Goal: Task Accomplishment & Management: Manage account settings

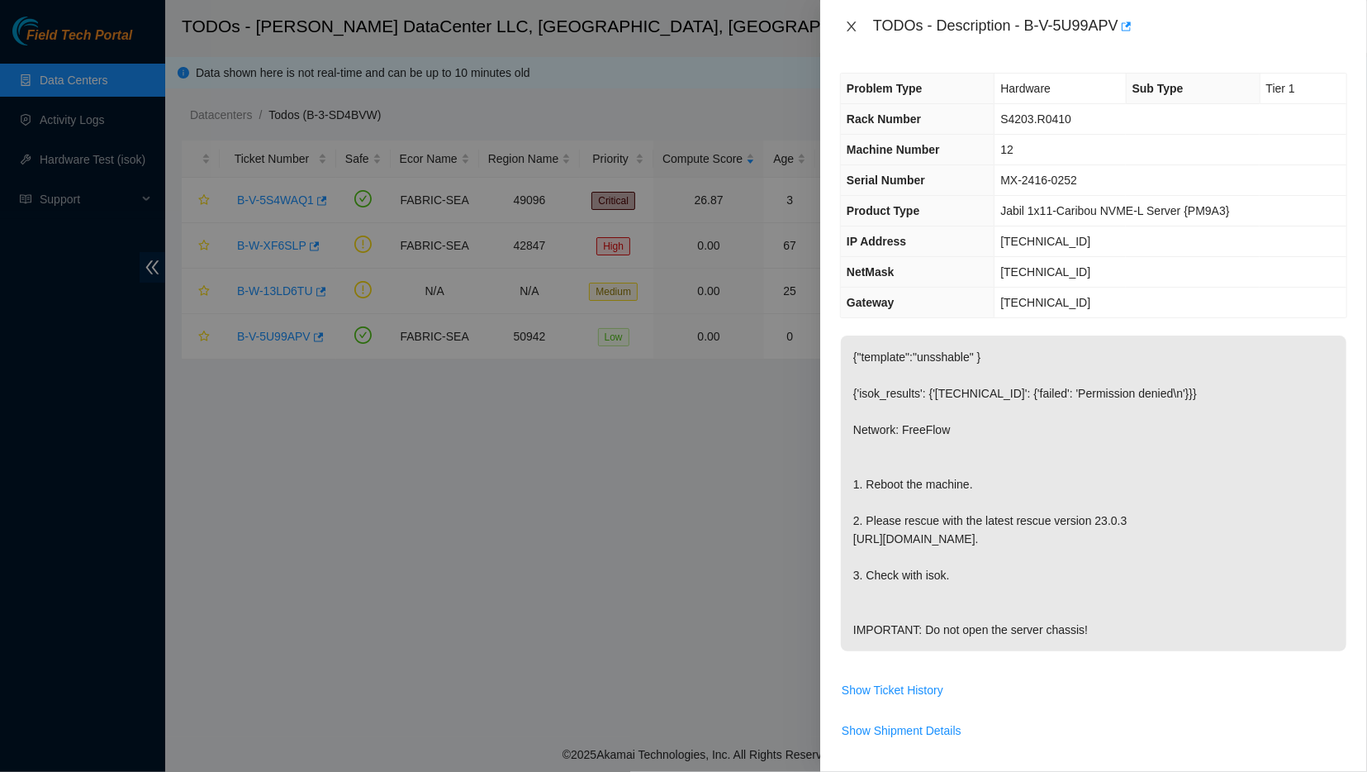
click at [851, 26] on icon "close" at bounding box center [851, 26] width 9 height 10
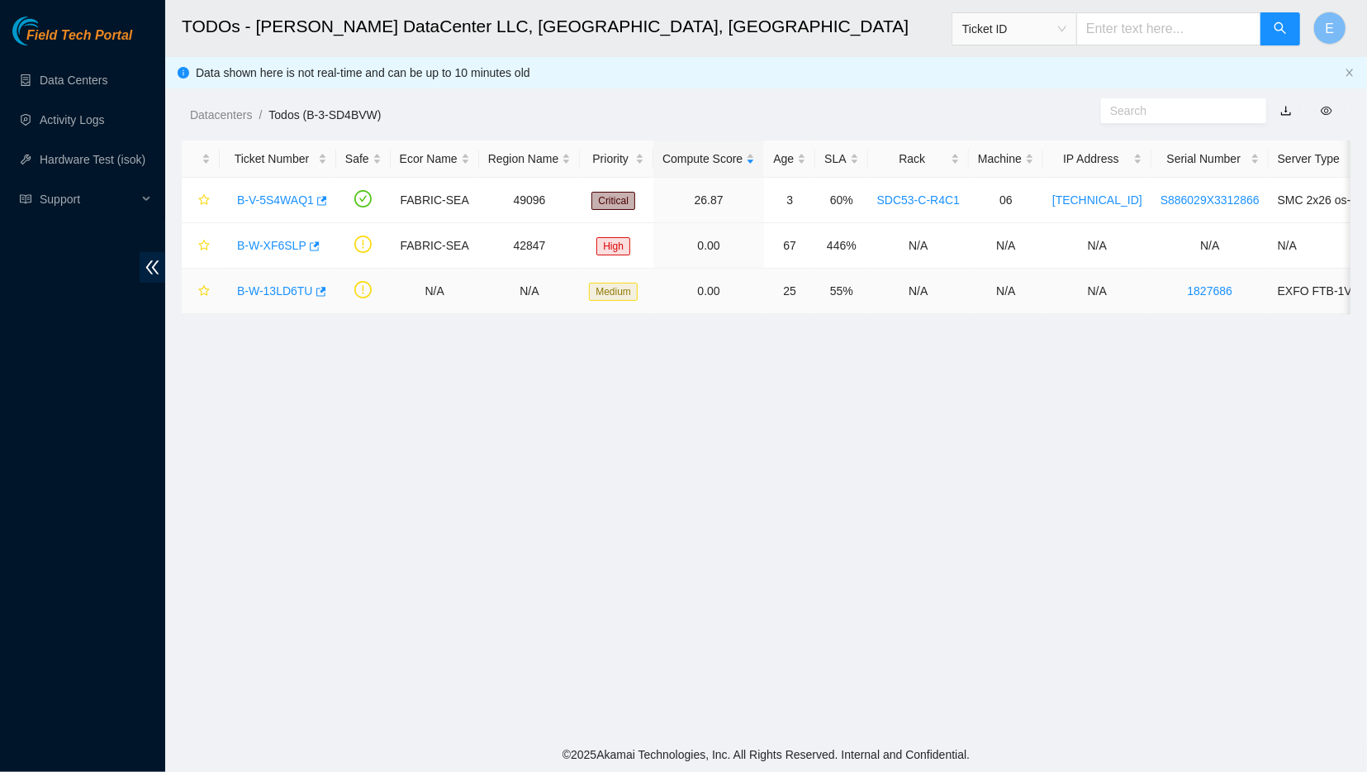
click at [259, 295] on link "B-W-13LD6TU" at bounding box center [275, 290] width 76 height 13
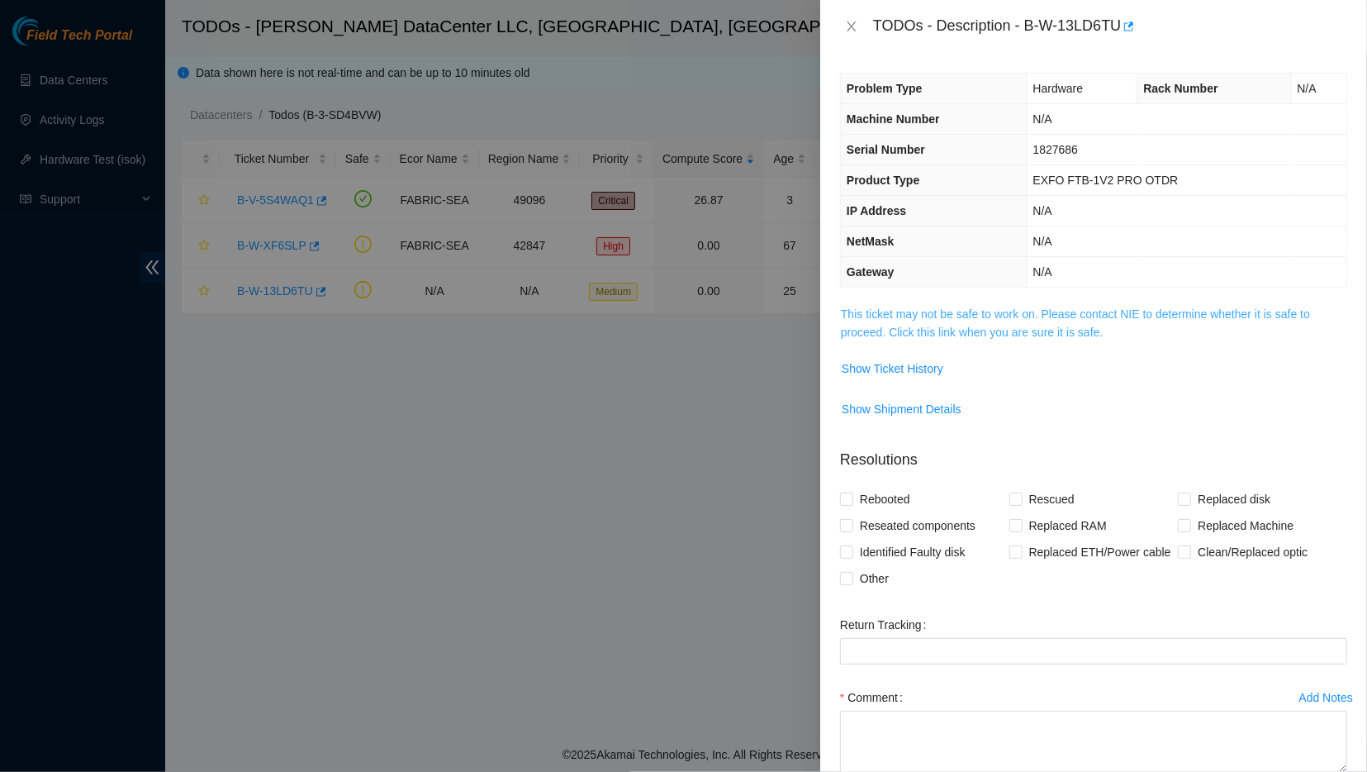
click at [952, 309] on link "This ticket may not be safe to work on. Please contact NIE to determine whether…" at bounding box center [1075, 322] width 469 height 31
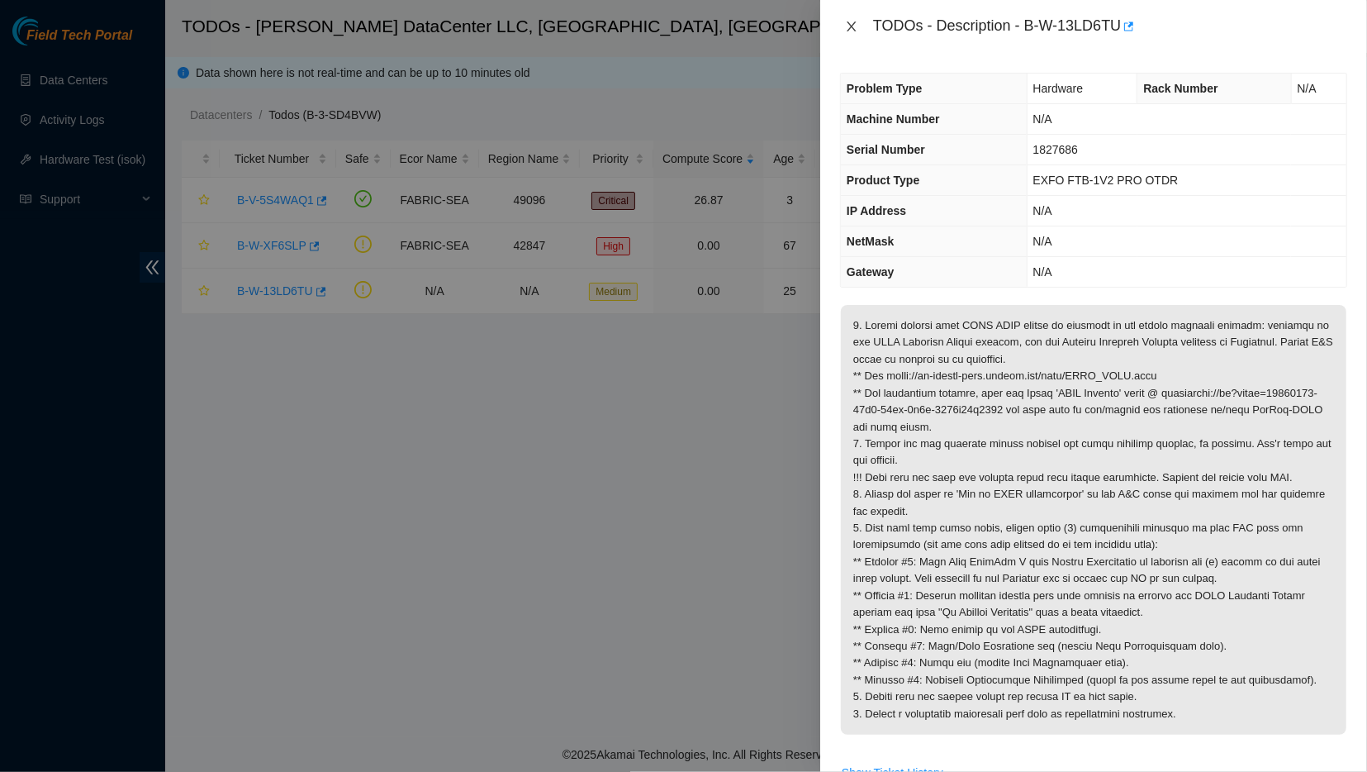
click at [853, 23] on icon "close" at bounding box center [851, 26] width 9 height 10
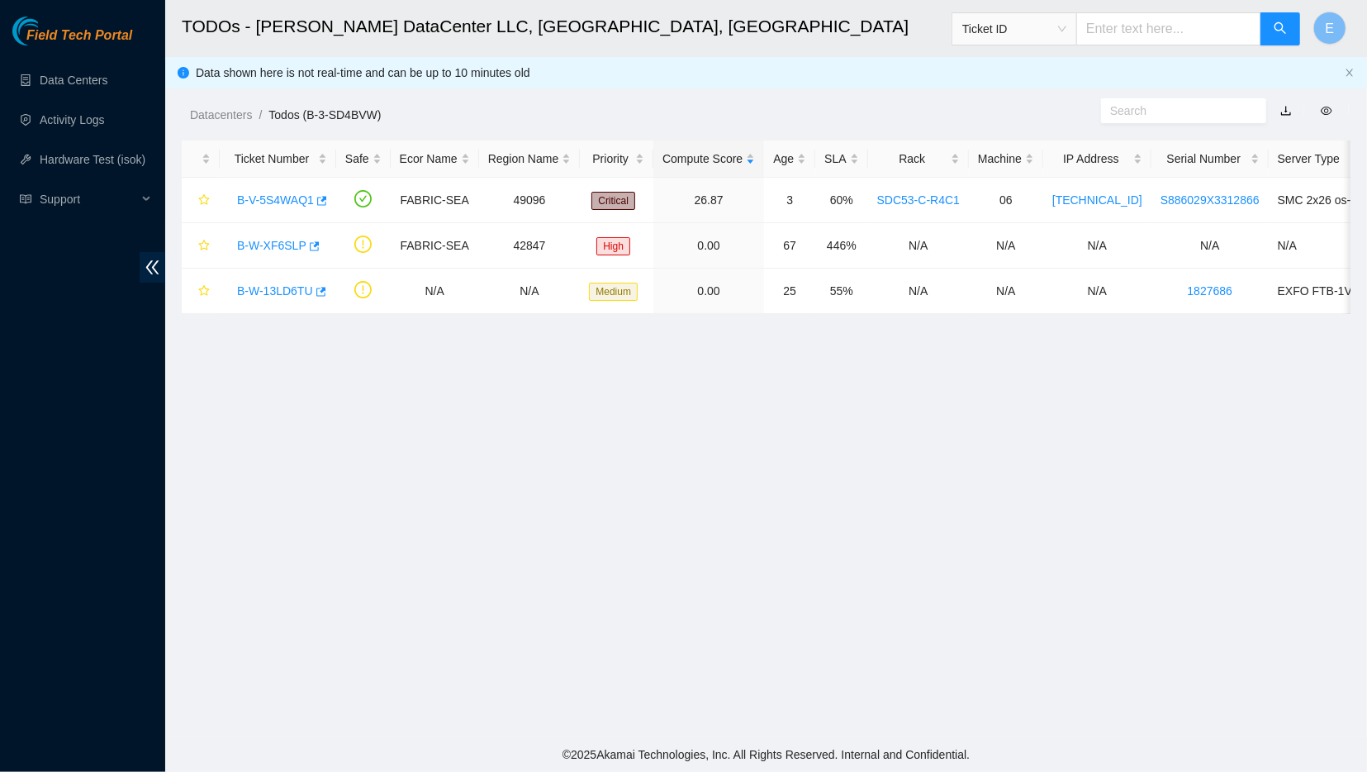
click at [690, 116] on ol "Datacenters / Todos (B-3-SD4BVW) /" at bounding box center [628, 115] width 877 height 18
click at [273, 188] on div "B-V-5S4WAQ1" at bounding box center [278, 200] width 98 height 26
click at [269, 197] on link "B-V-5S4WAQ1" at bounding box center [275, 199] width 77 height 13
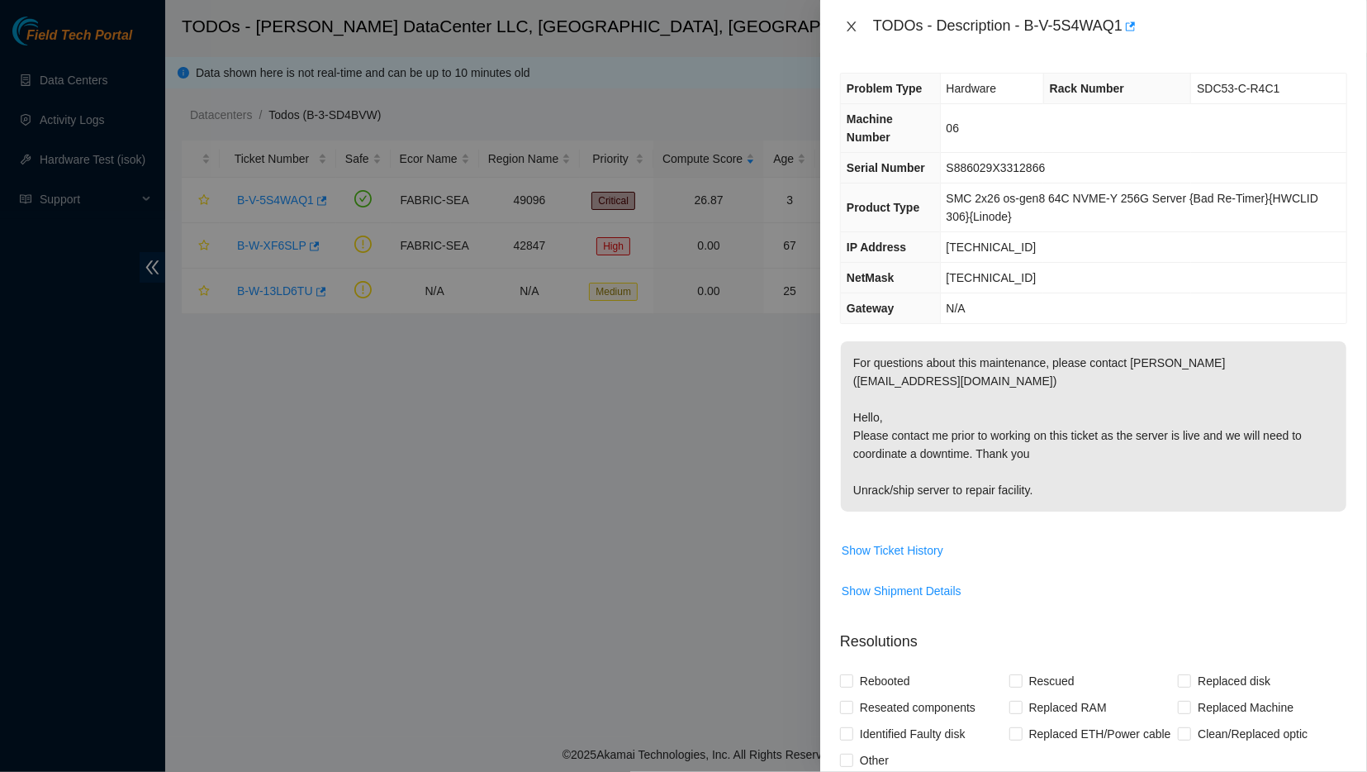
click at [849, 24] on icon "close" at bounding box center [851, 26] width 13 height 13
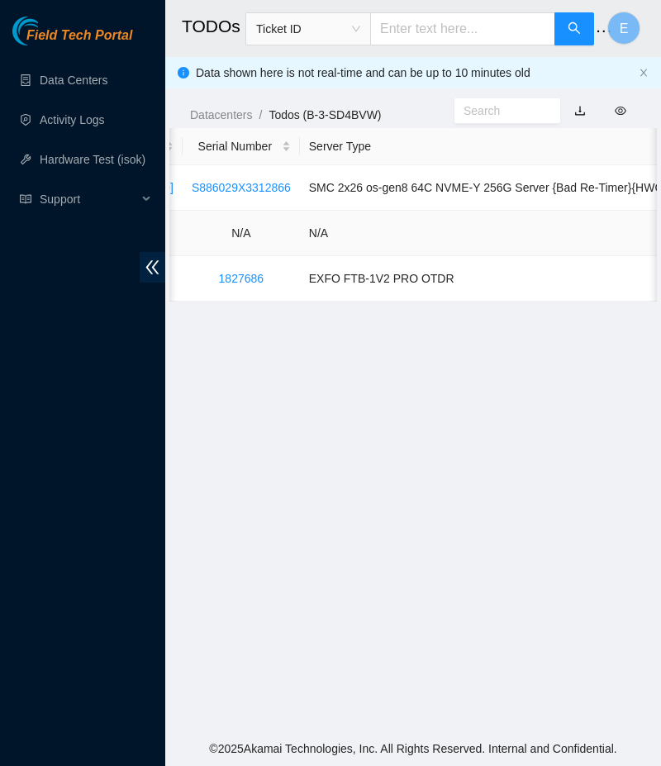
scroll to position [0, 965]
click at [143, 264] on span "double-left" at bounding box center [153, 267] width 26 height 31
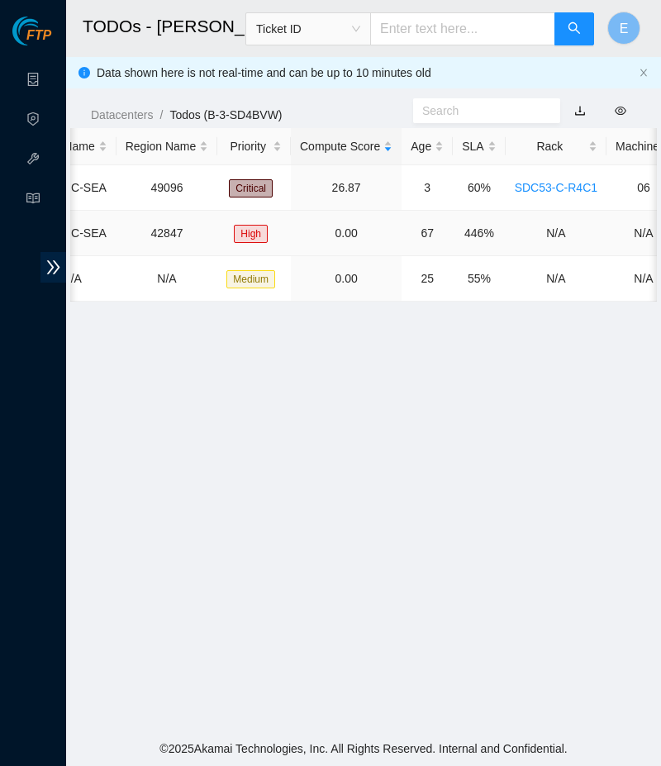
scroll to position [0, 0]
